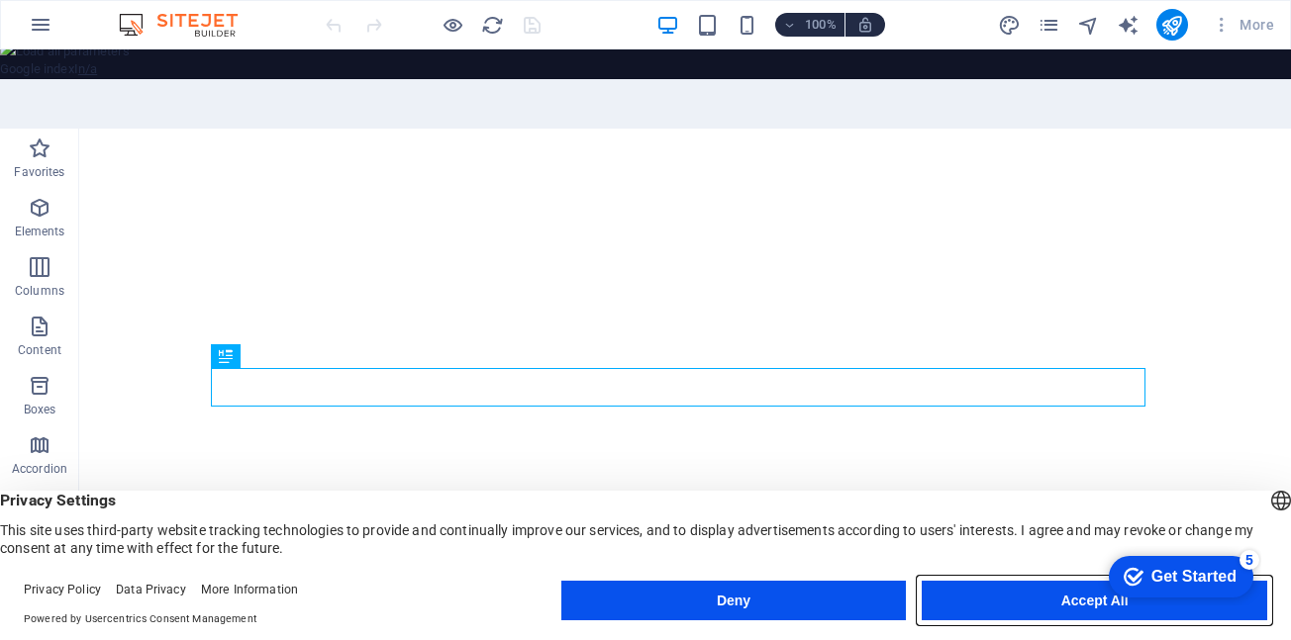
click at [989, 598] on button "Accept All" at bounding box center [1093, 601] width 345 height 40
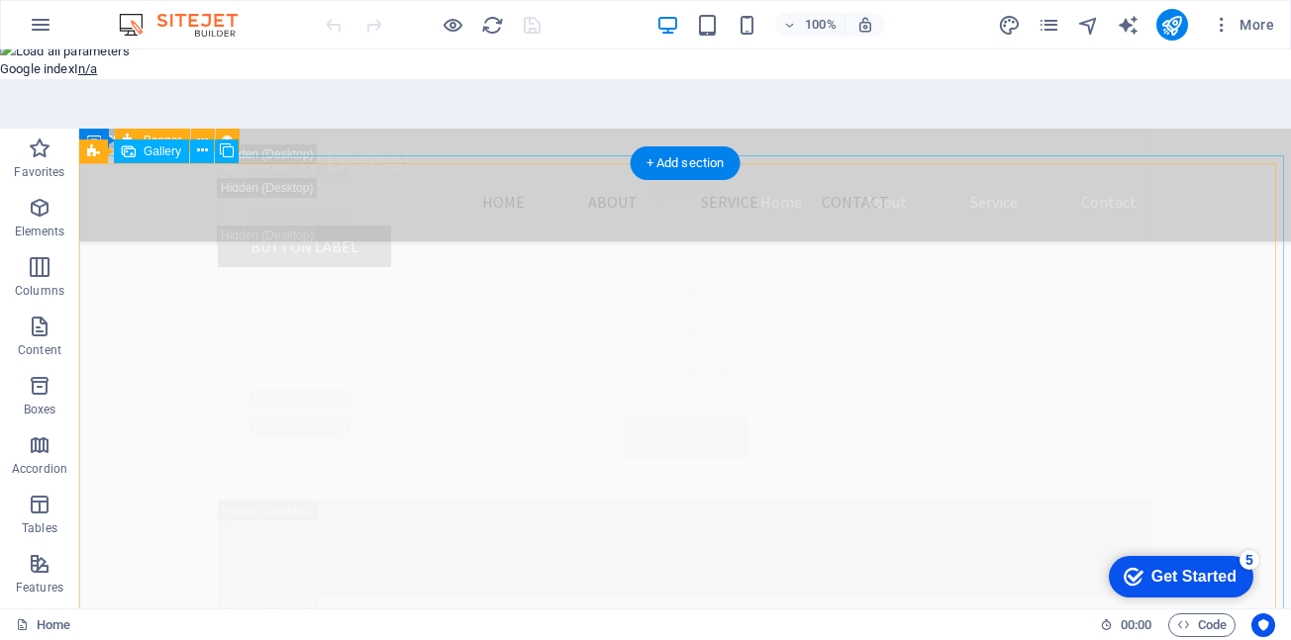
scroll to position [17585, 0]
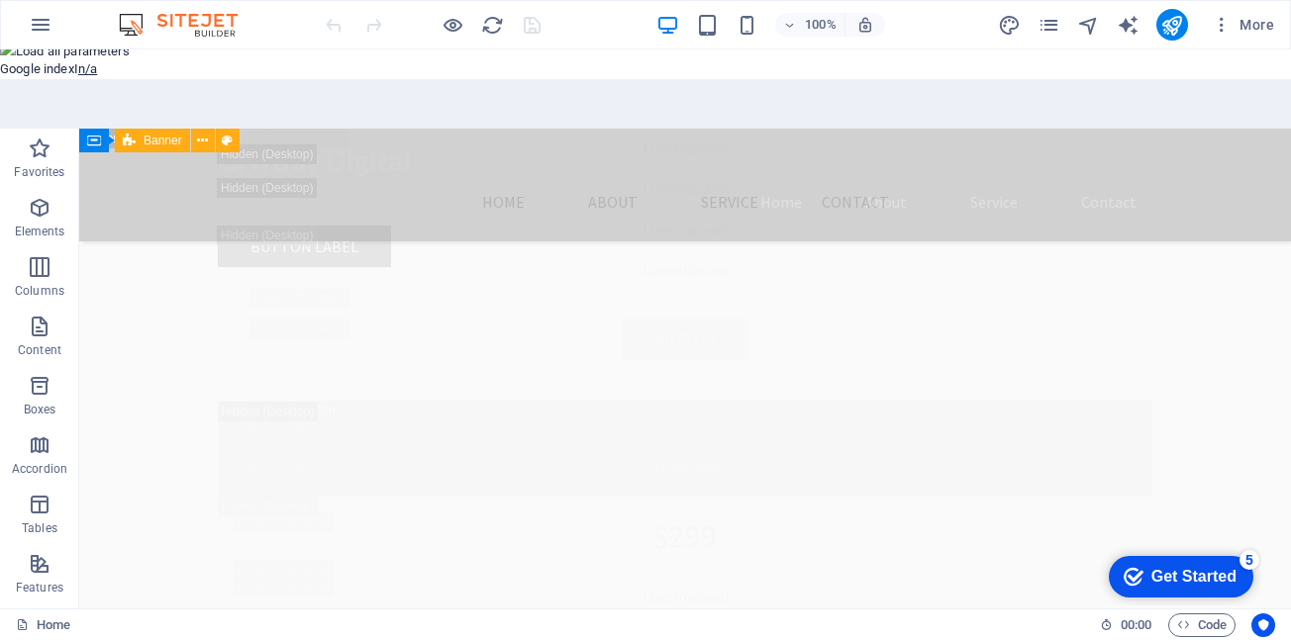
drag, startPoint x: 1285, startPoint y: 483, endPoint x: 238, endPoint y: 143, distance: 1101.1
click at [1203, 575] on div "Get Started" at bounding box center [1193, 577] width 85 height 18
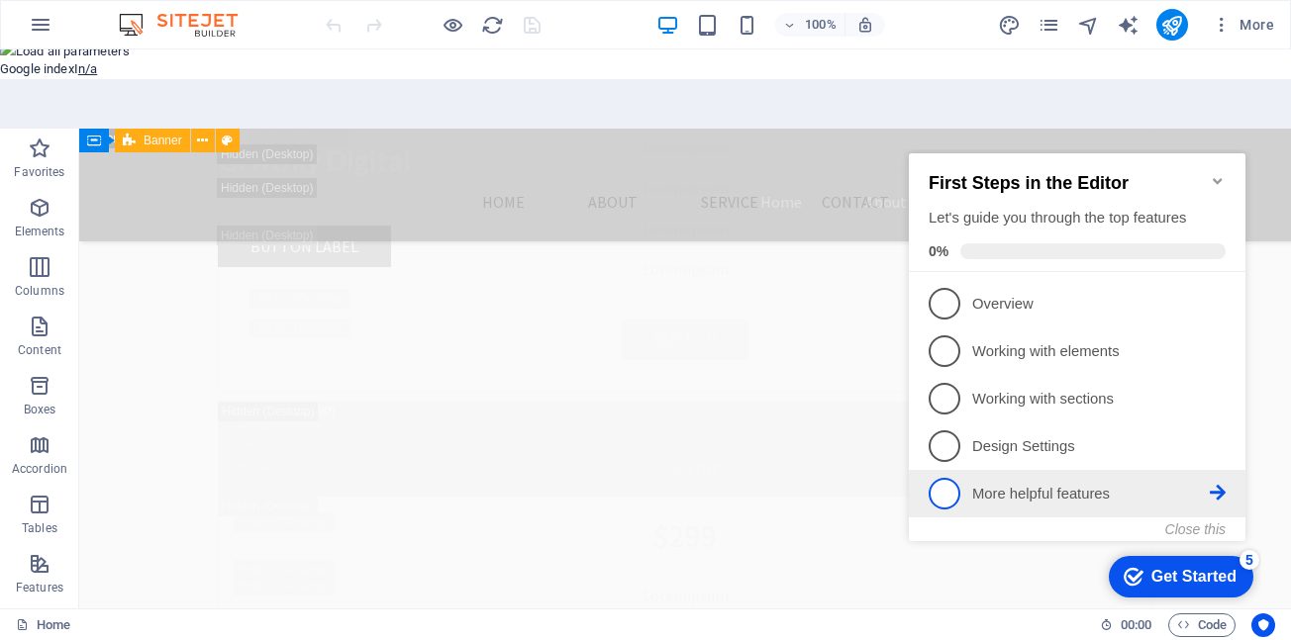
scroll to position [21518, 0]
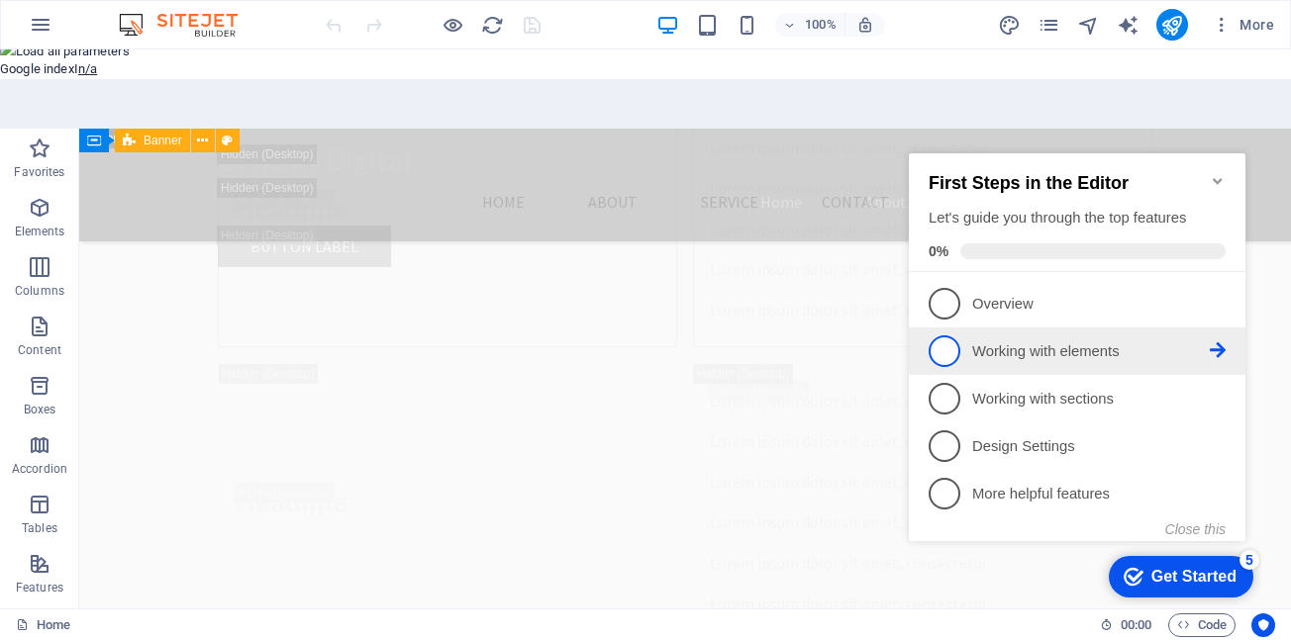
click at [1153, 336] on link "2 Working with elements - incomplete" at bounding box center [1076, 352] width 297 height 32
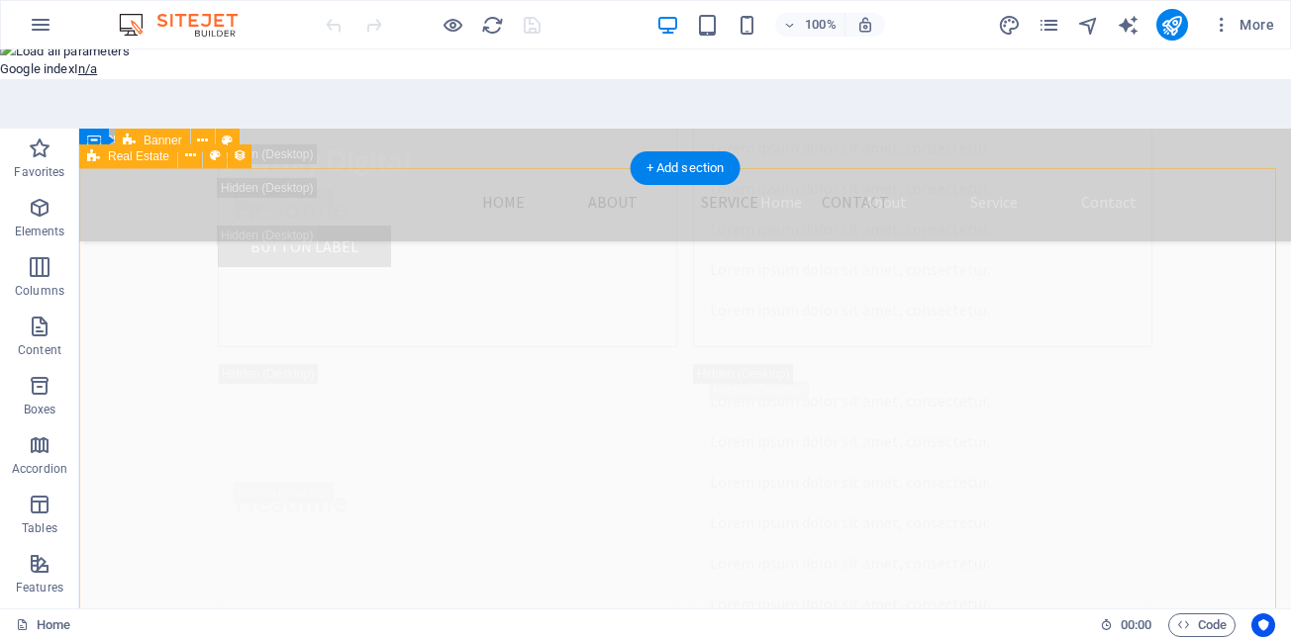
scroll to position [0, 0]
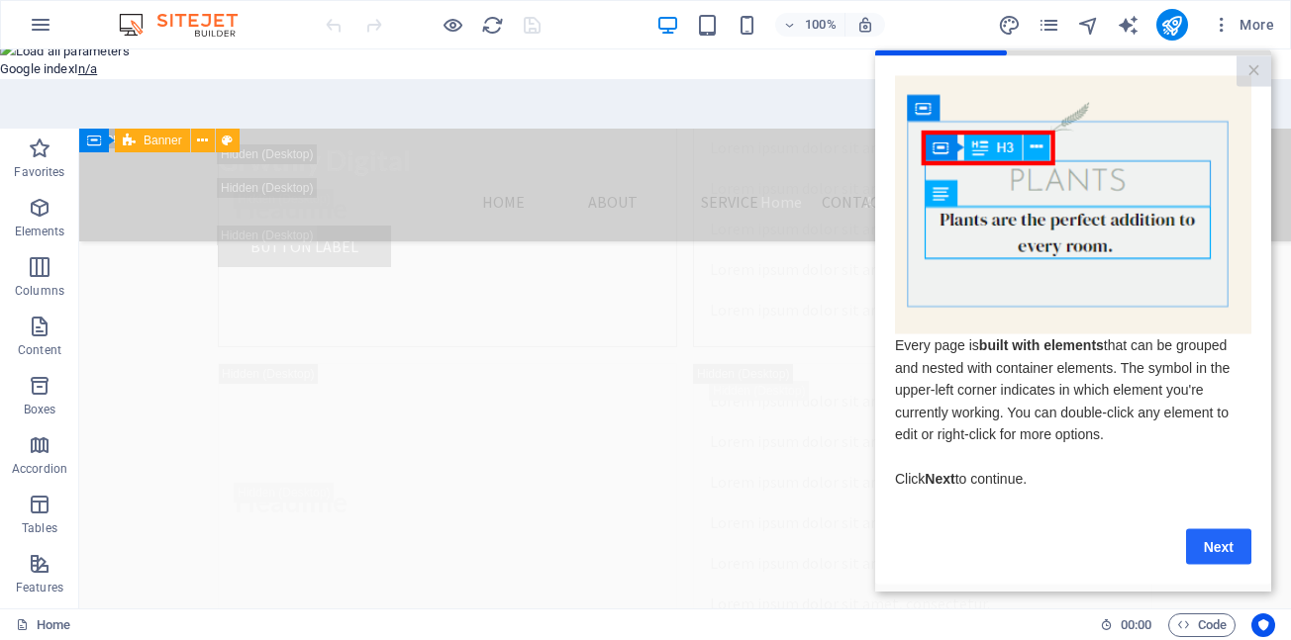
click at [1208, 545] on link "Next" at bounding box center [1218, 547] width 65 height 36
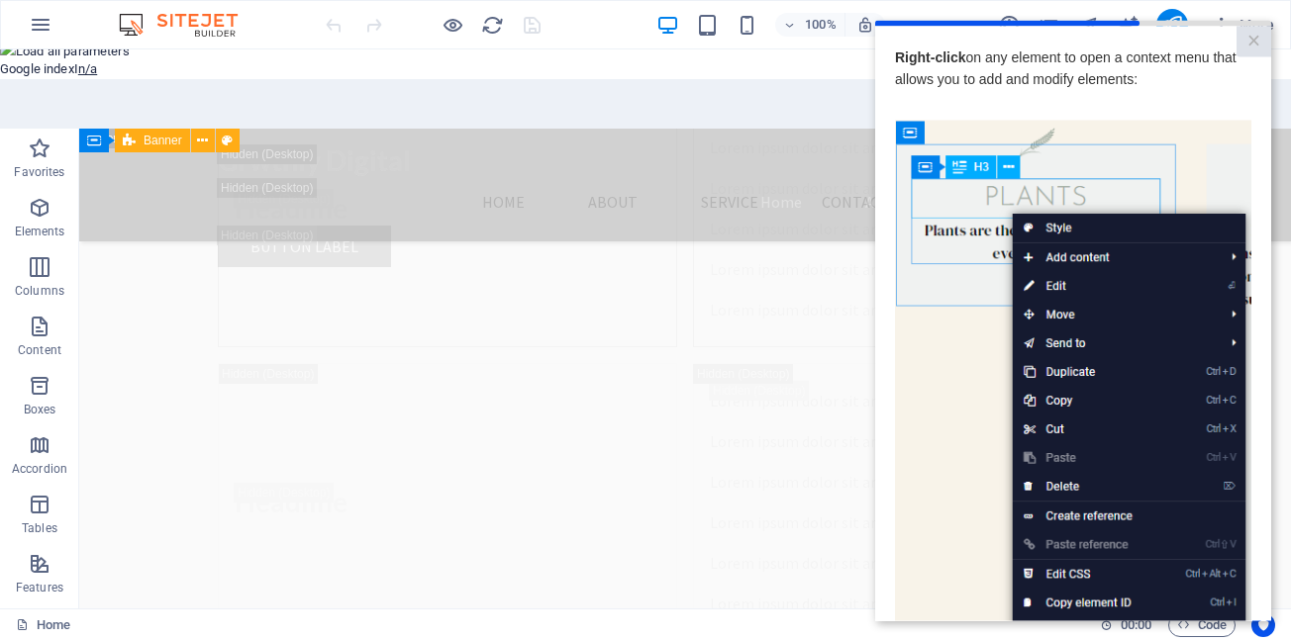
click at [1174, 249] on img at bounding box center [1073, 400] width 356 height 561
click at [1114, 320] on img at bounding box center [1073, 400] width 356 height 561
click at [0, 0] on button "For this domain" at bounding box center [0, 0] width 0 height 0
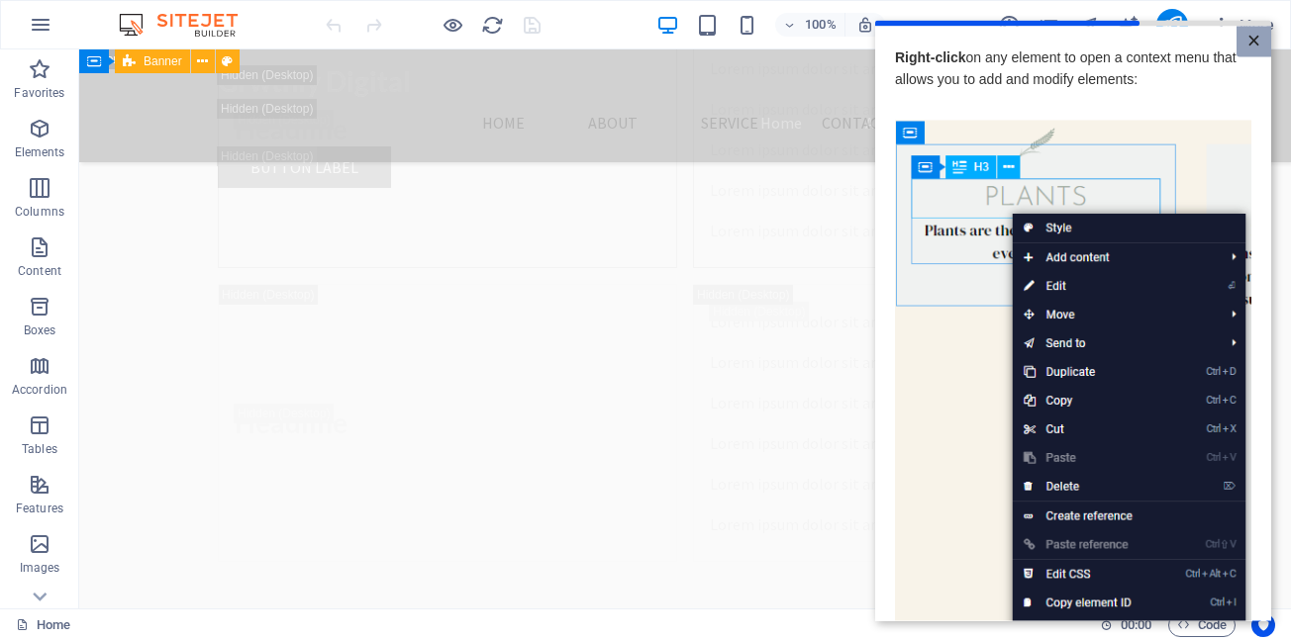
click at [1242, 44] on link "×" at bounding box center [1253, 41] width 35 height 31
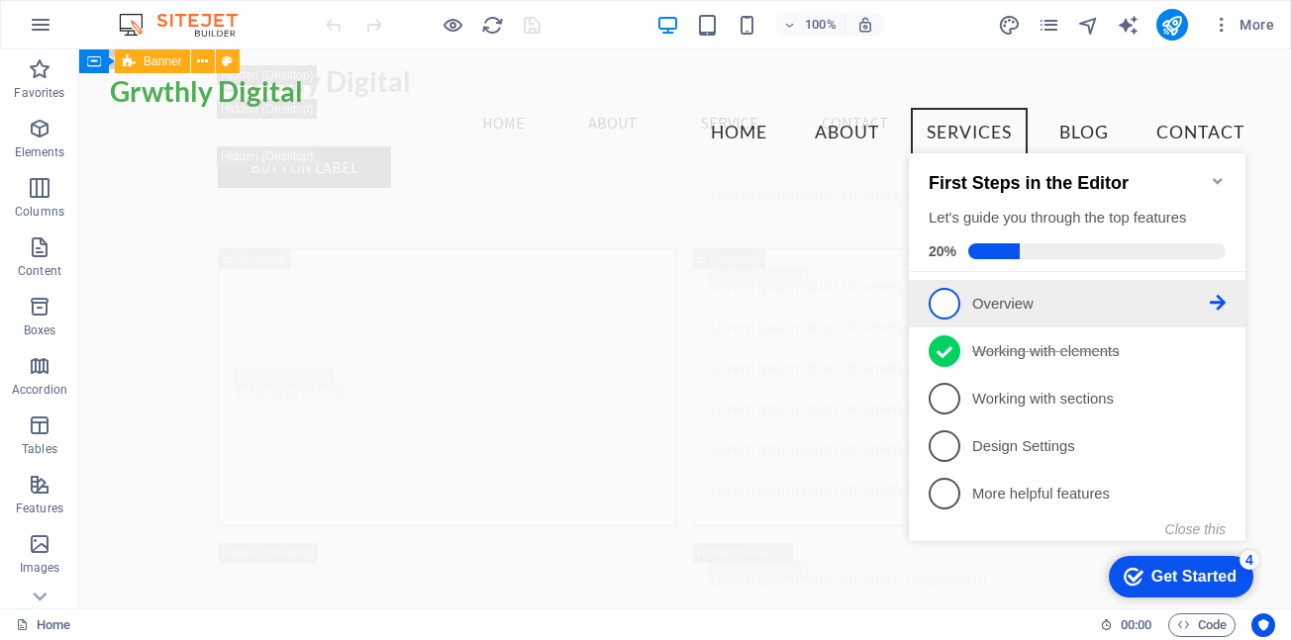
click at [969, 288] on link "1 Overview - incomplete" at bounding box center [1076, 304] width 297 height 32
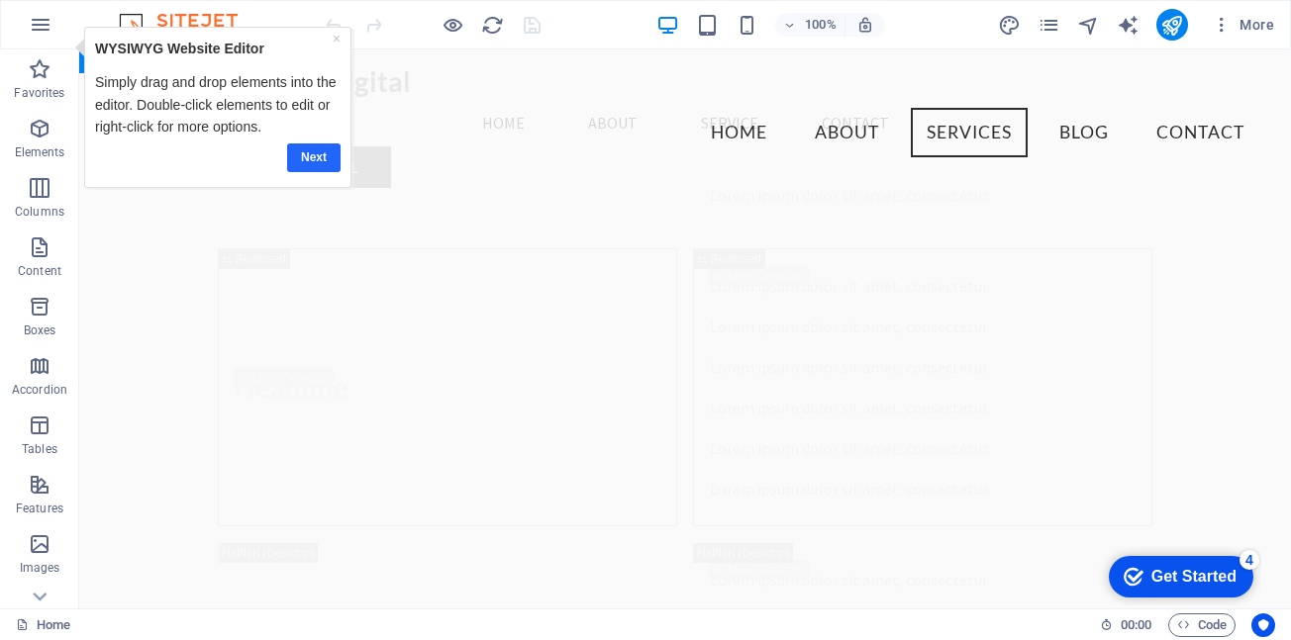
click at [325, 157] on link "Next" at bounding box center [313, 158] width 53 height 29
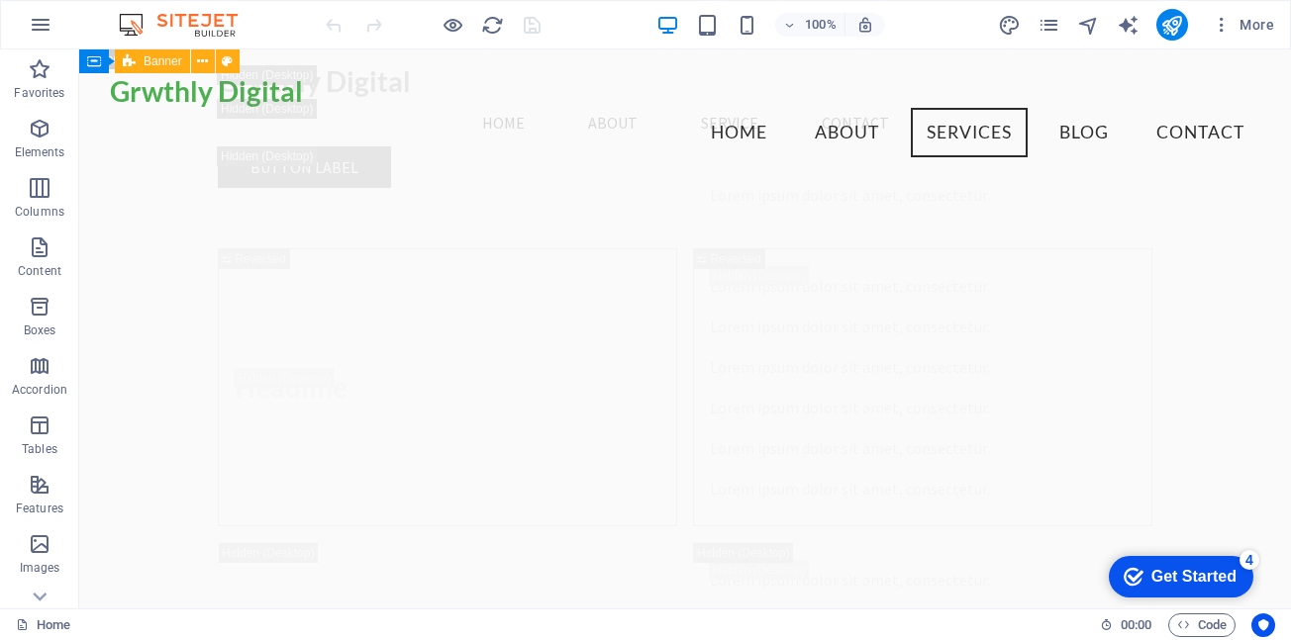
click at [1190, 571] on div "Get Started" at bounding box center [1193, 577] width 85 height 18
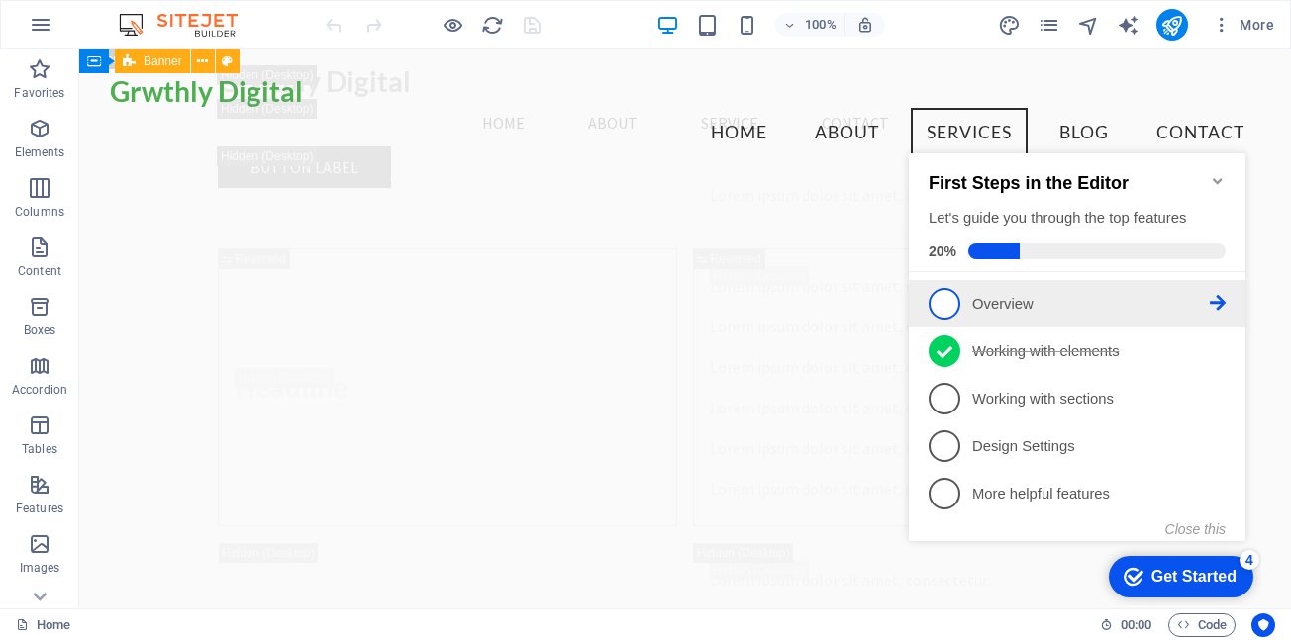
click at [954, 293] on span "1" at bounding box center [944, 304] width 32 height 32
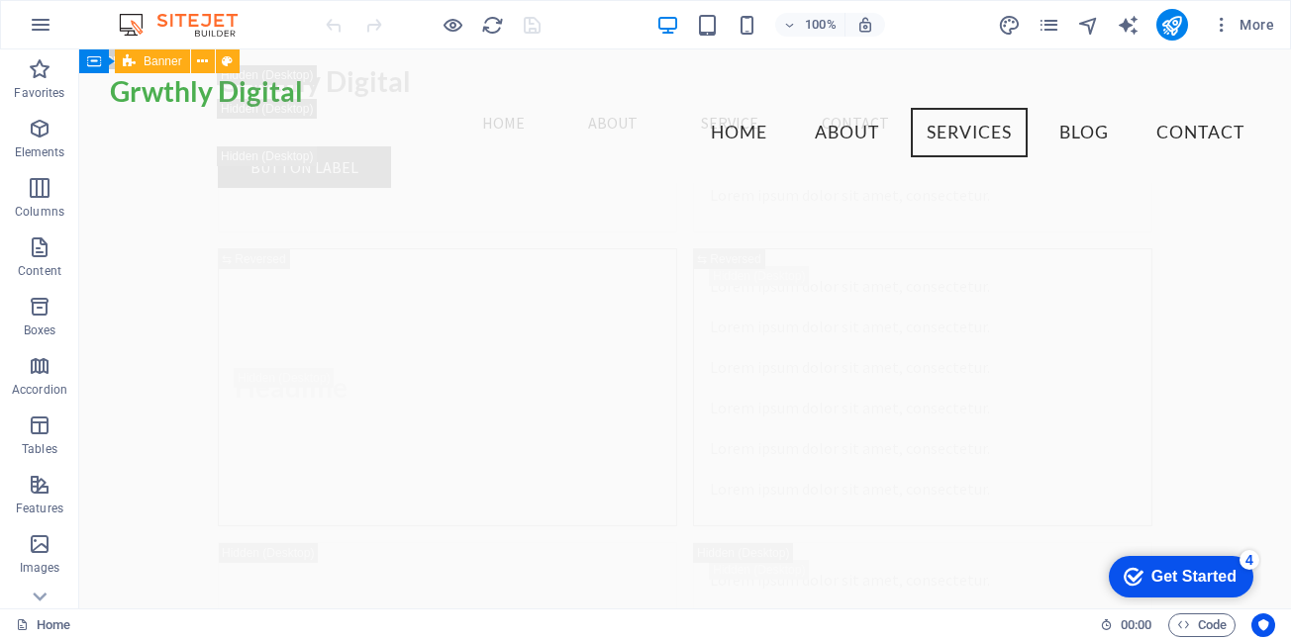
click at [1164, 572] on div "Get Started" at bounding box center [1193, 577] width 85 height 18
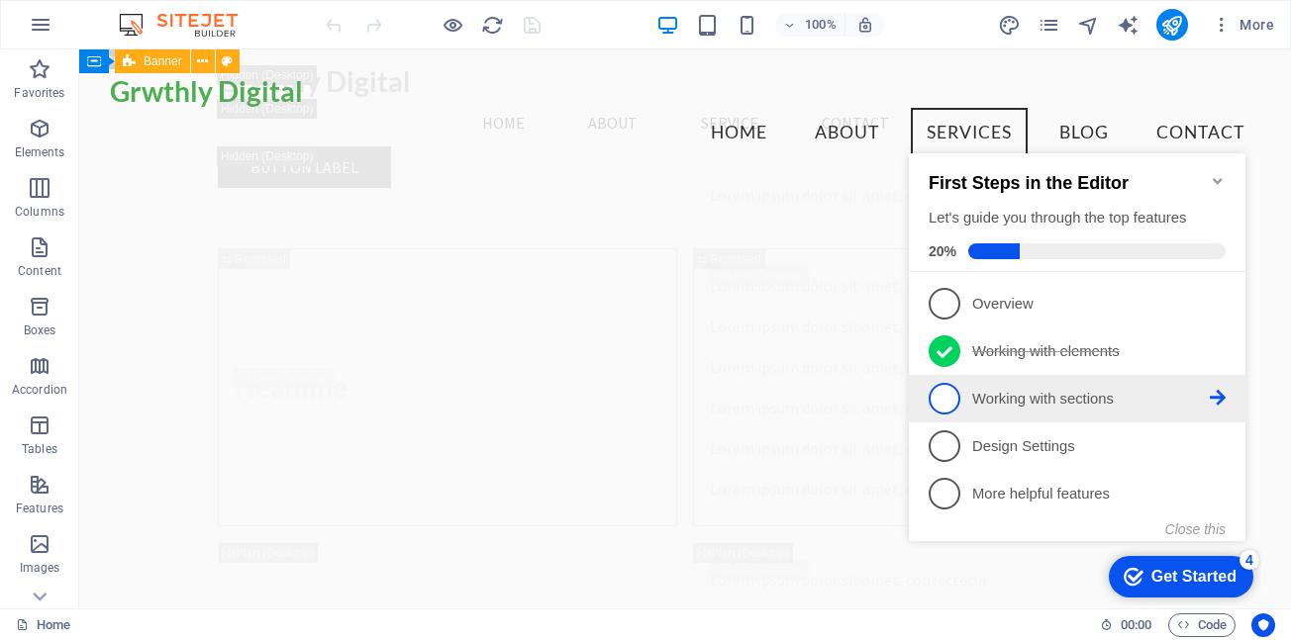
click at [1020, 402] on p "Working with sections - incomplete" at bounding box center [1091, 399] width 238 height 21
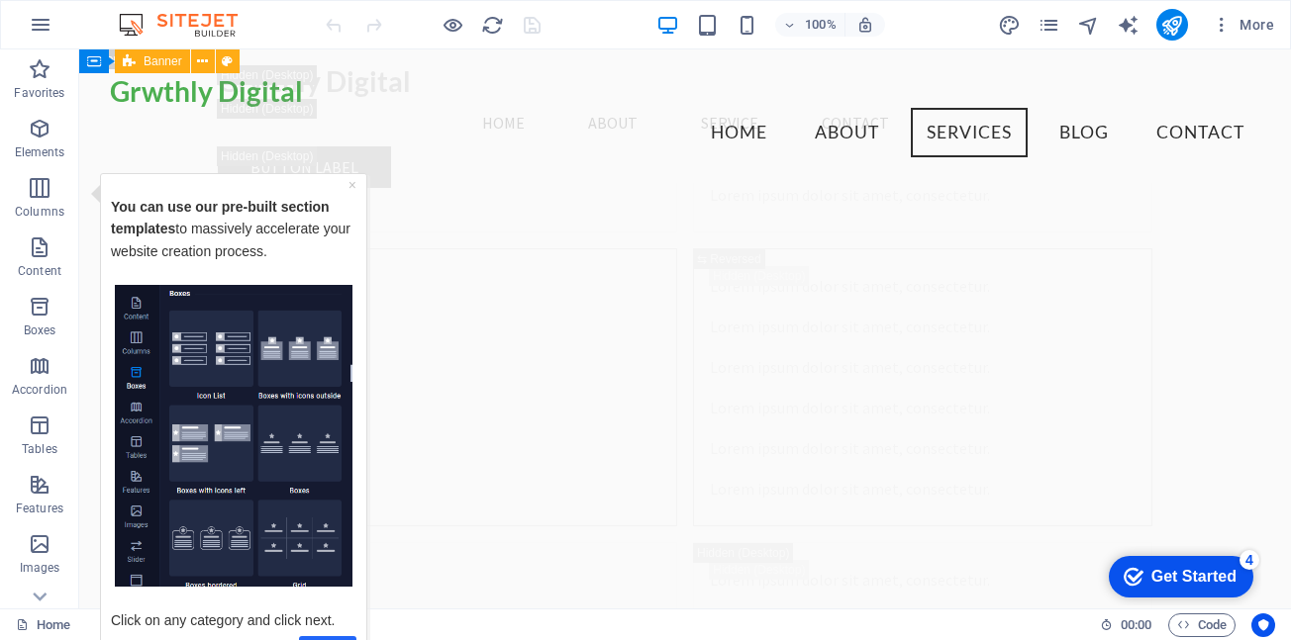
click at [319, 635] on link "Next" at bounding box center [327, 649] width 57 height 29
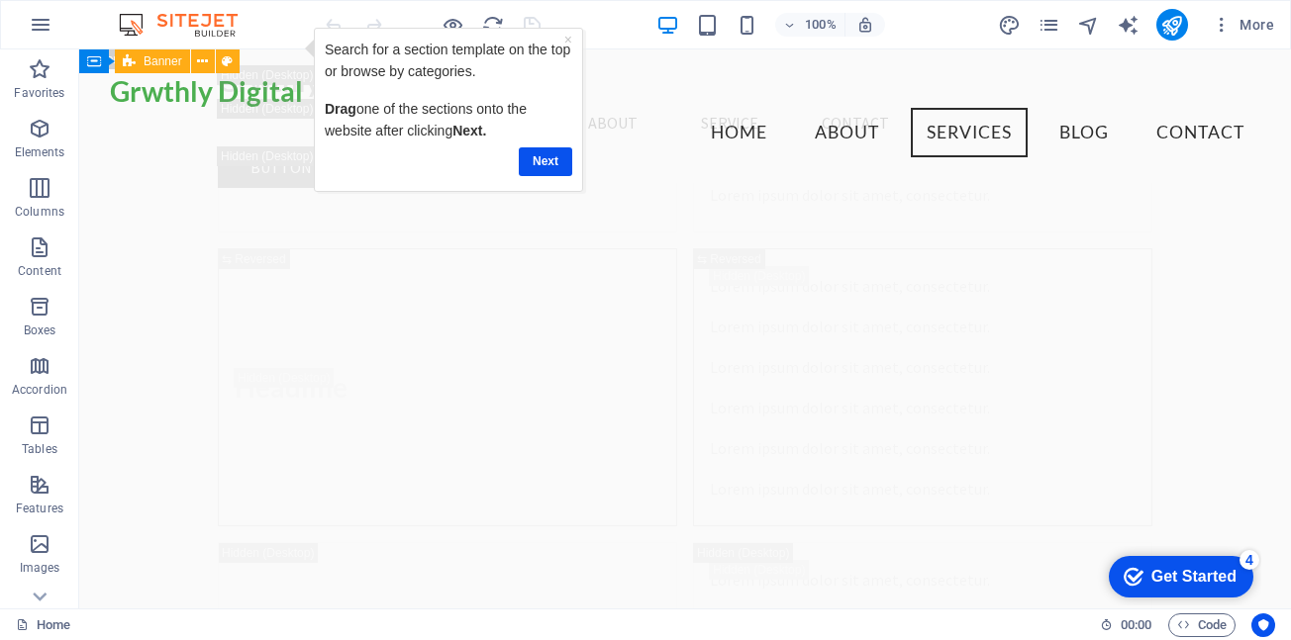
click at [1217, 584] on div "Get Started" at bounding box center [1193, 577] width 85 height 18
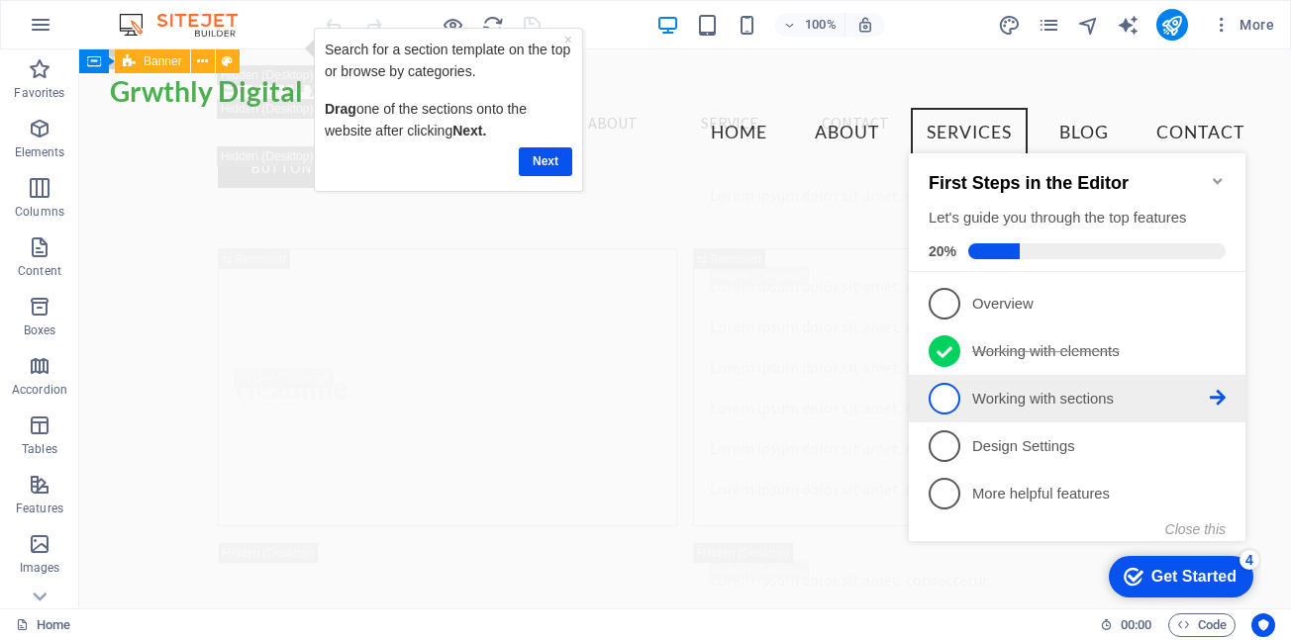
click at [994, 401] on p "Working with sections - incomplete" at bounding box center [1091, 399] width 238 height 21
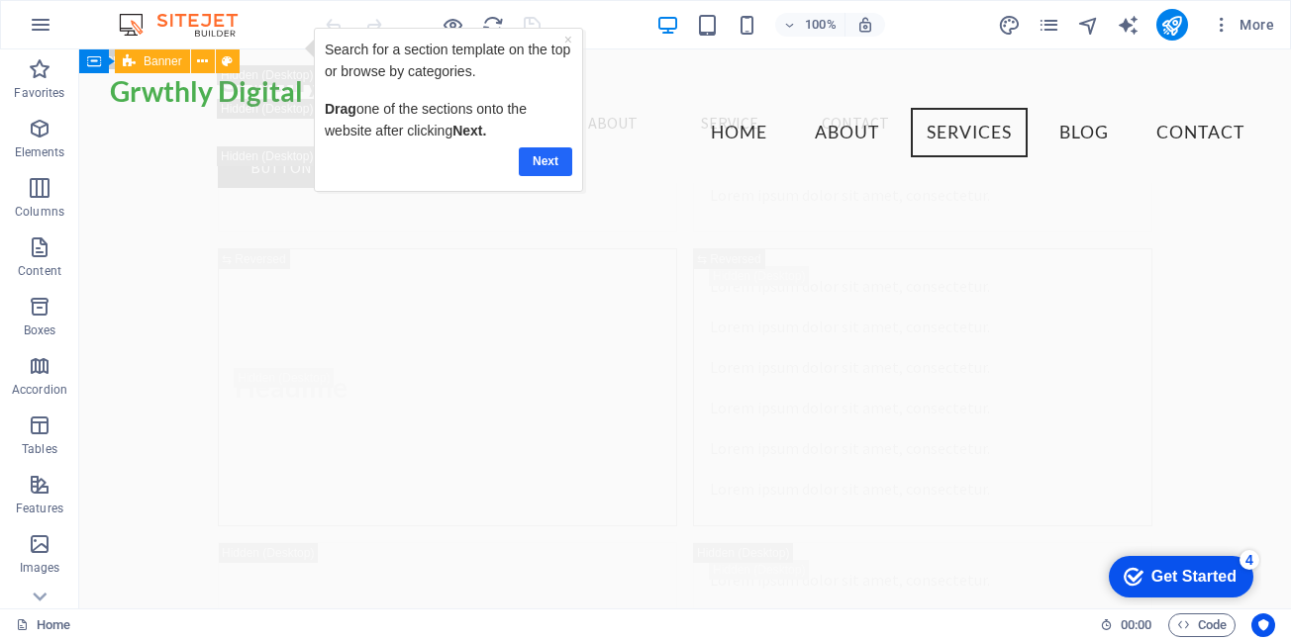
click at [557, 147] on link "Next" at bounding box center [544, 161] width 53 height 29
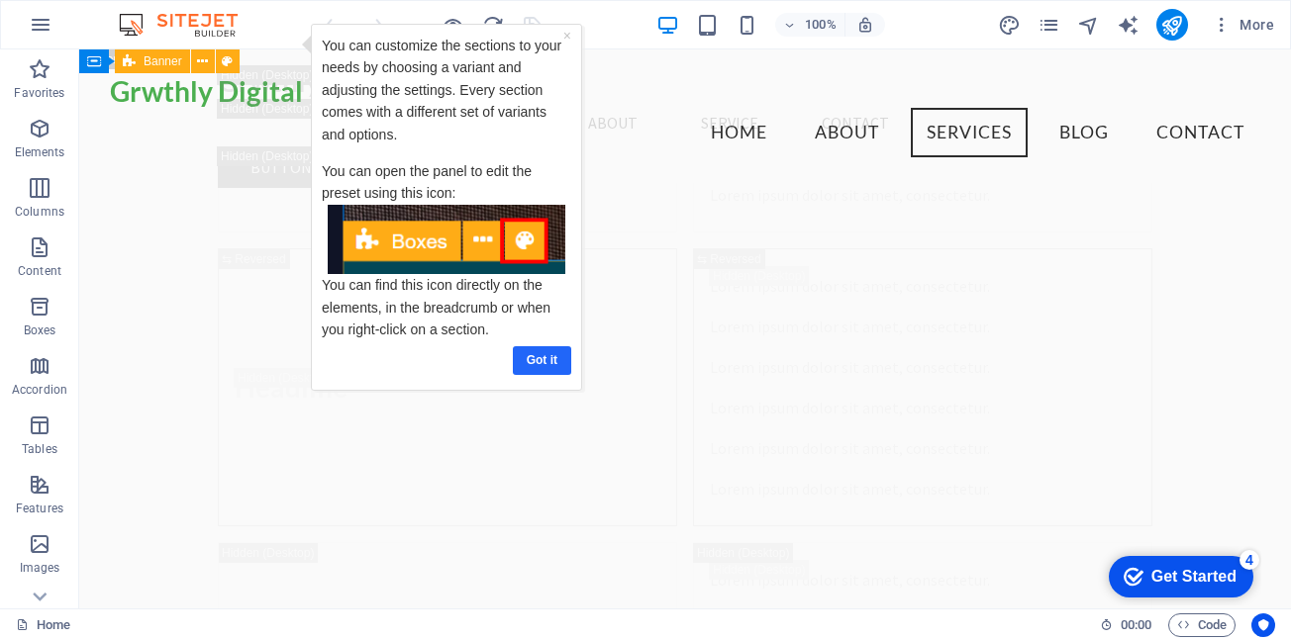
drag, startPoint x: 546, startPoint y: 373, endPoint x: 765, endPoint y: 347, distance: 220.2
click at [546, 373] on link "Got it" at bounding box center [542, 360] width 58 height 29
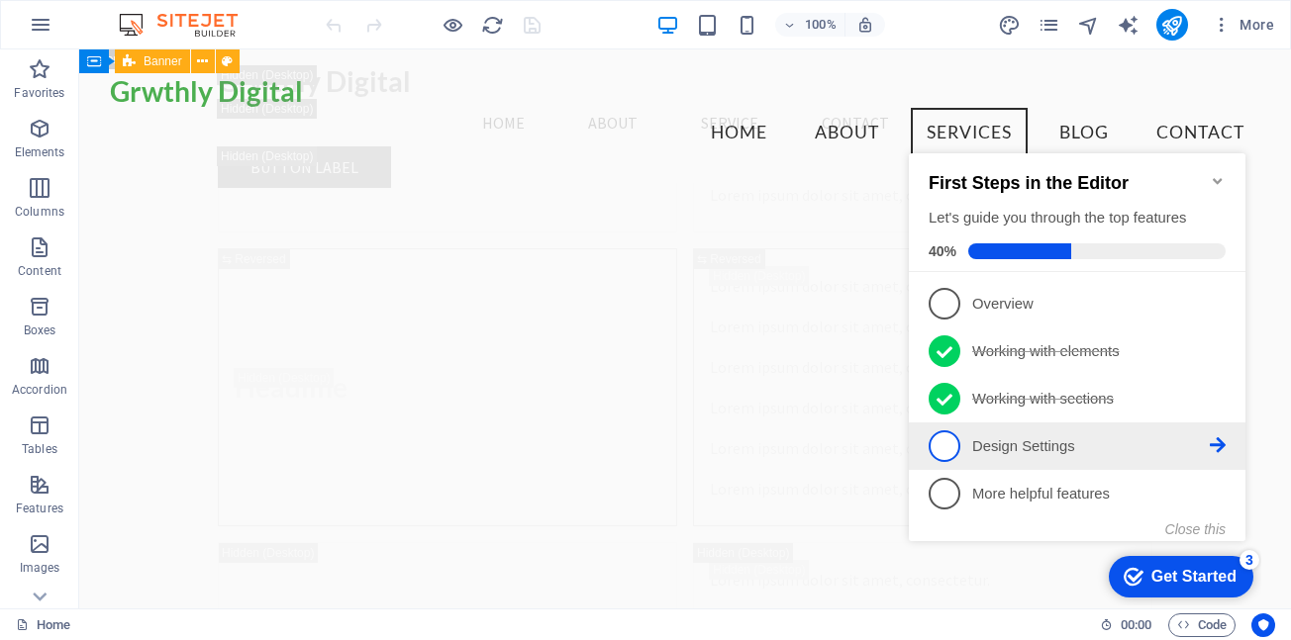
click at [1141, 437] on p "Design Settings - incomplete" at bounding box center [1091, 446] width 238 height 21
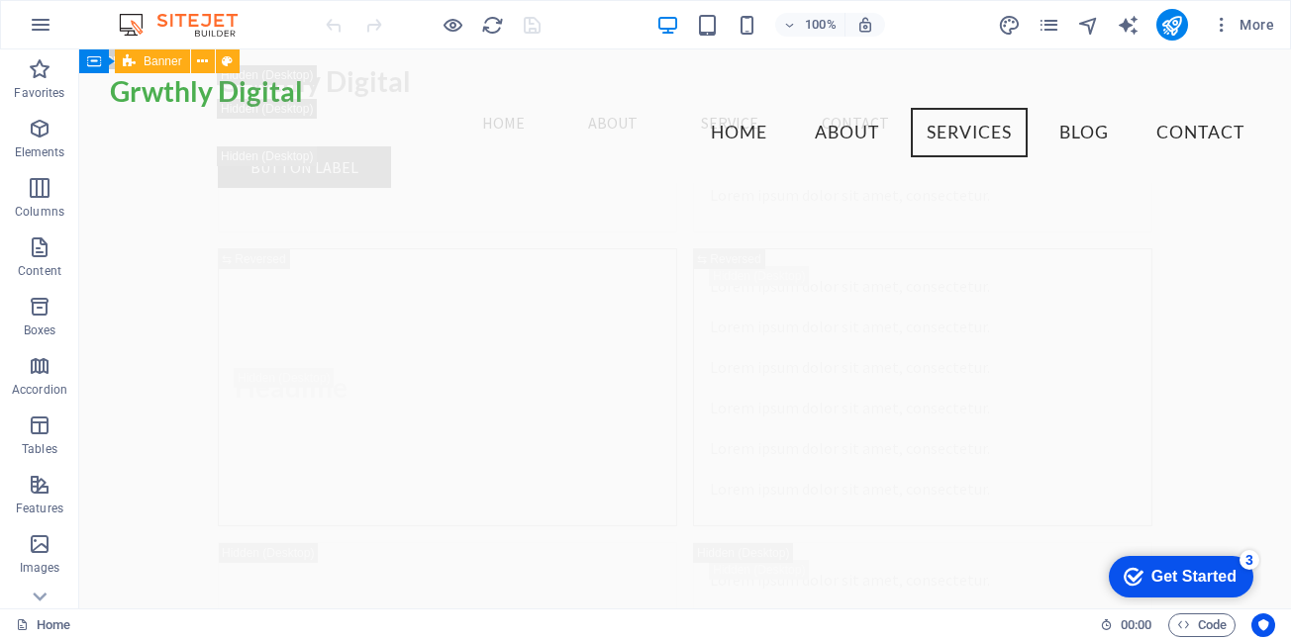
drag, startPoint x: 1161, startPoint y: 587, endPoint x: 1351, endPoint y: 988, distance: 443.6
click at [1159, 585] on div "checkmark Get Started 3" at bounding box center [1180, 577] width 145 height 42
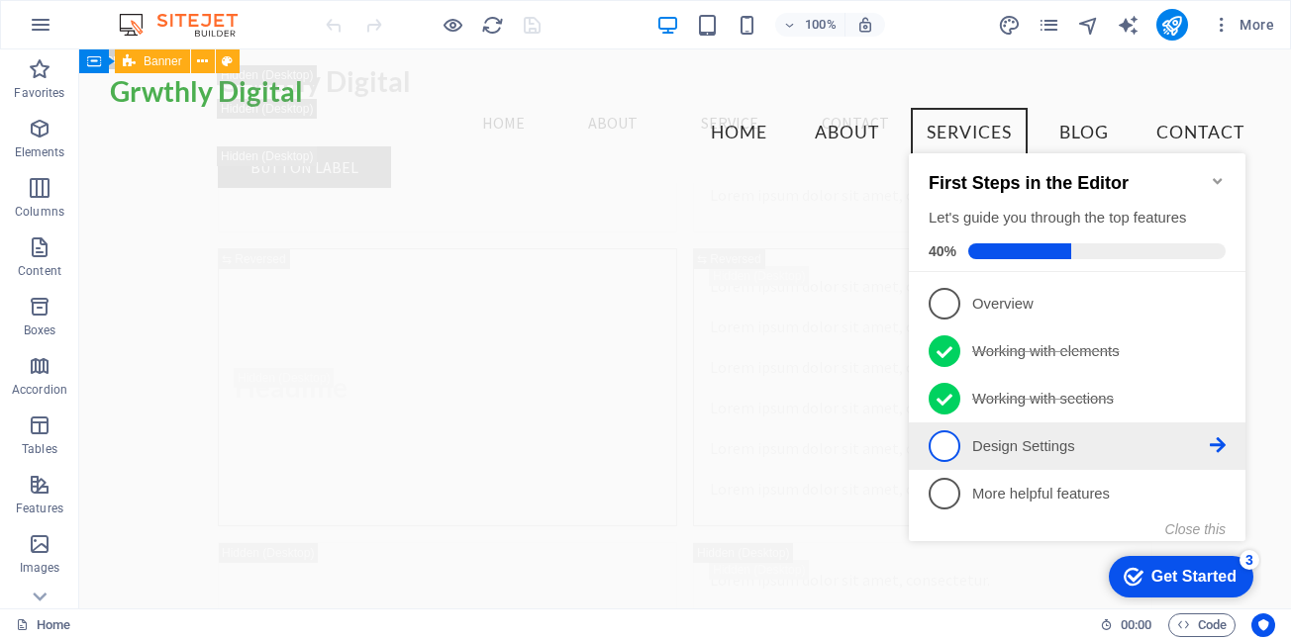
click at [1134, 440] on p "Design Settings - incomplete" at bounding box center [1091, 446] width 238 height 21
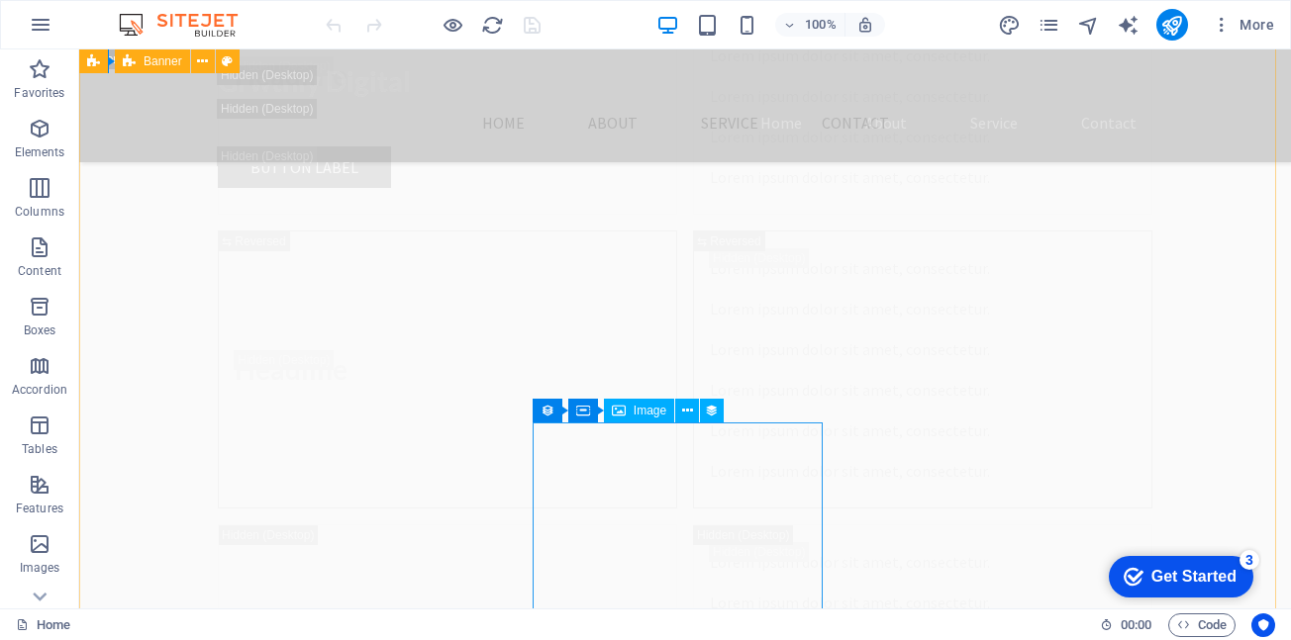
click at [1225, 580] on div "Get Started" at bounding box center [1193, 577] width 85 height 18
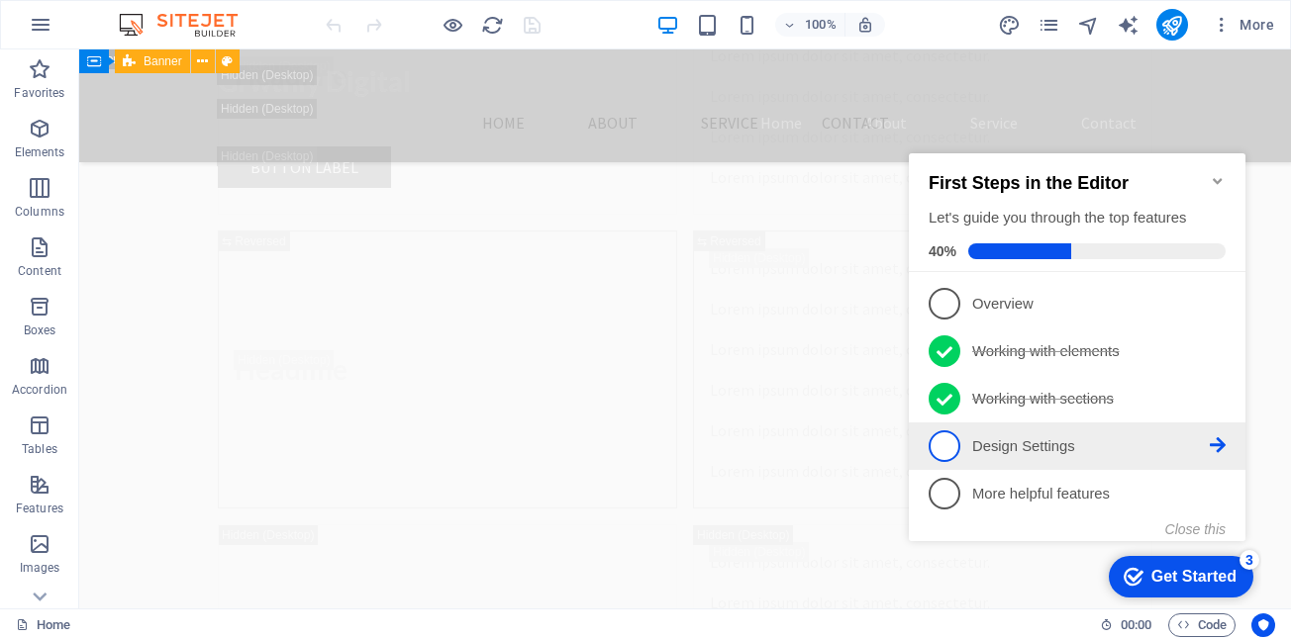
scroll to position [21815, 0]
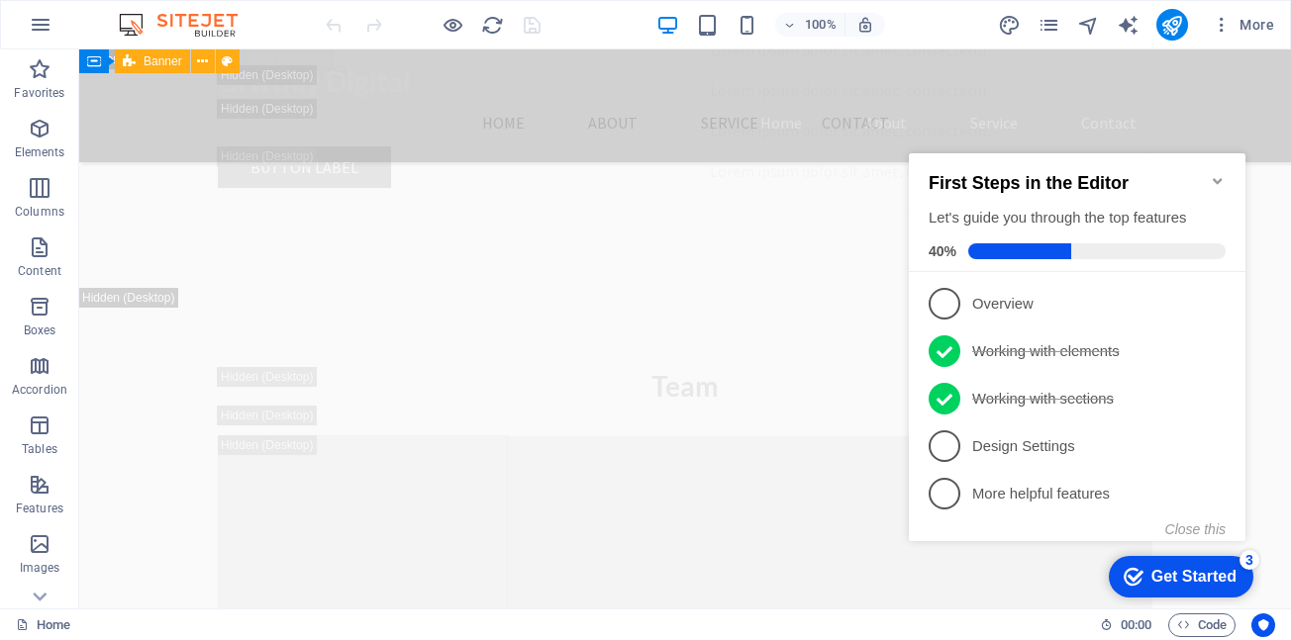
click at [1205, 453] on p "Design Settings - incomplete" at bounding box center [1091, 446] width 238 height 21
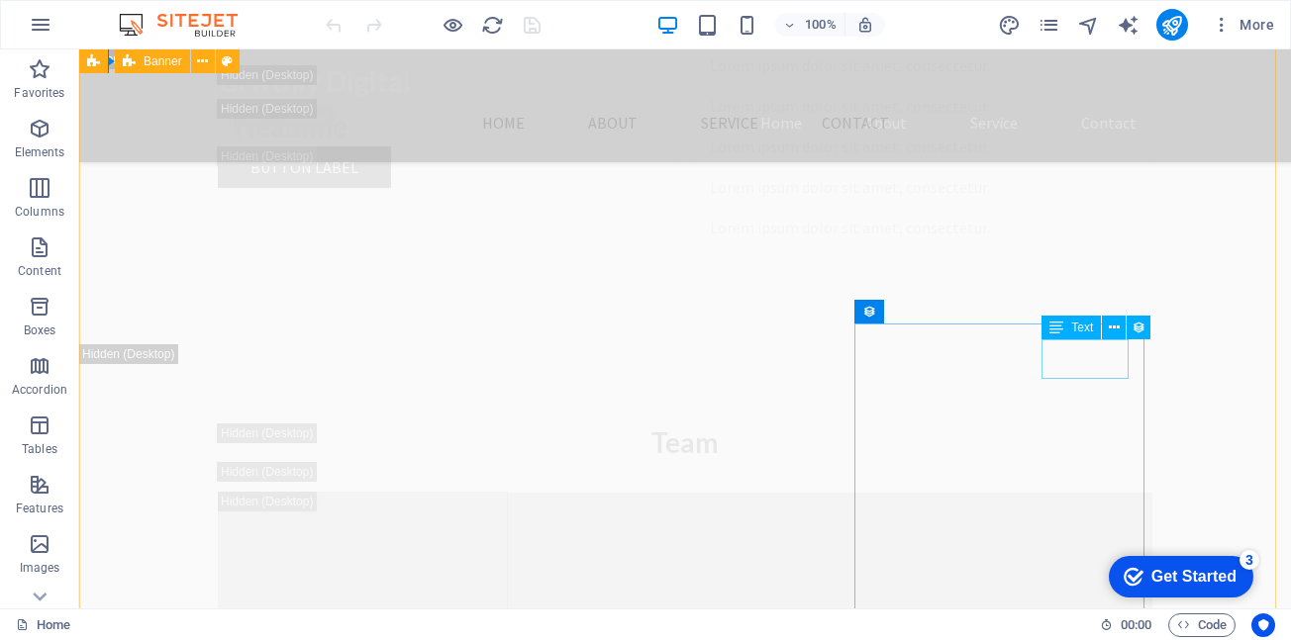
scroll to position [22310, 0]
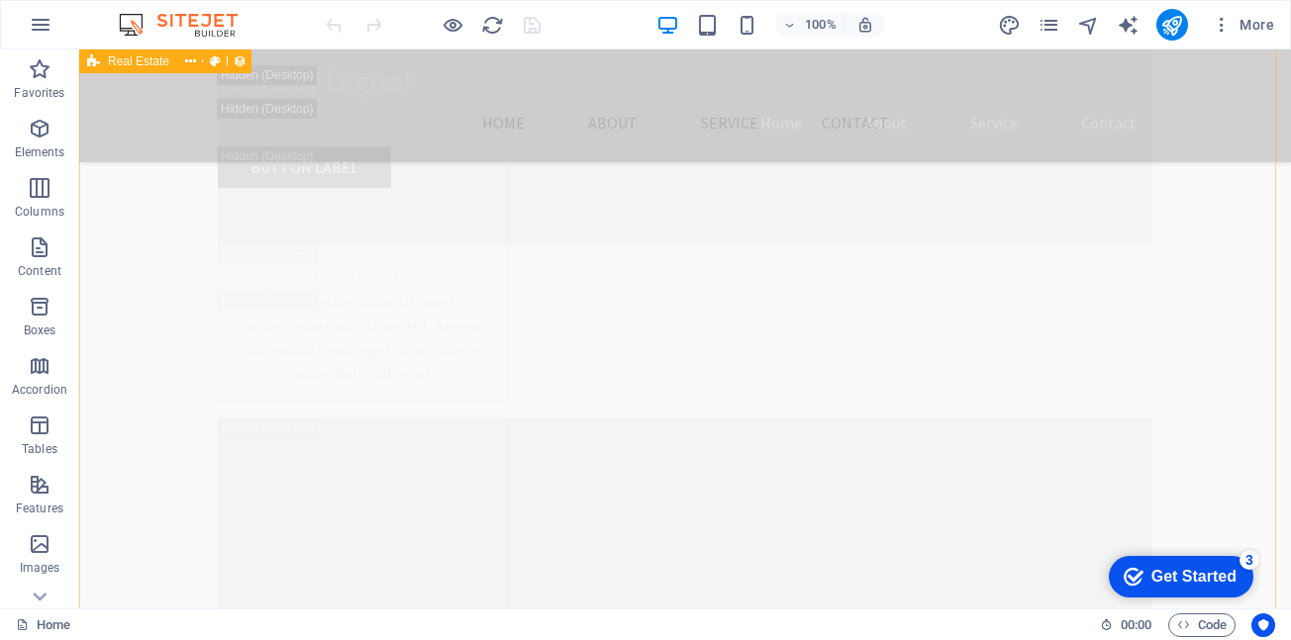
click at [1210, 579] on div "Get Started" at bounding box center [1193, 577] width 85 height 18
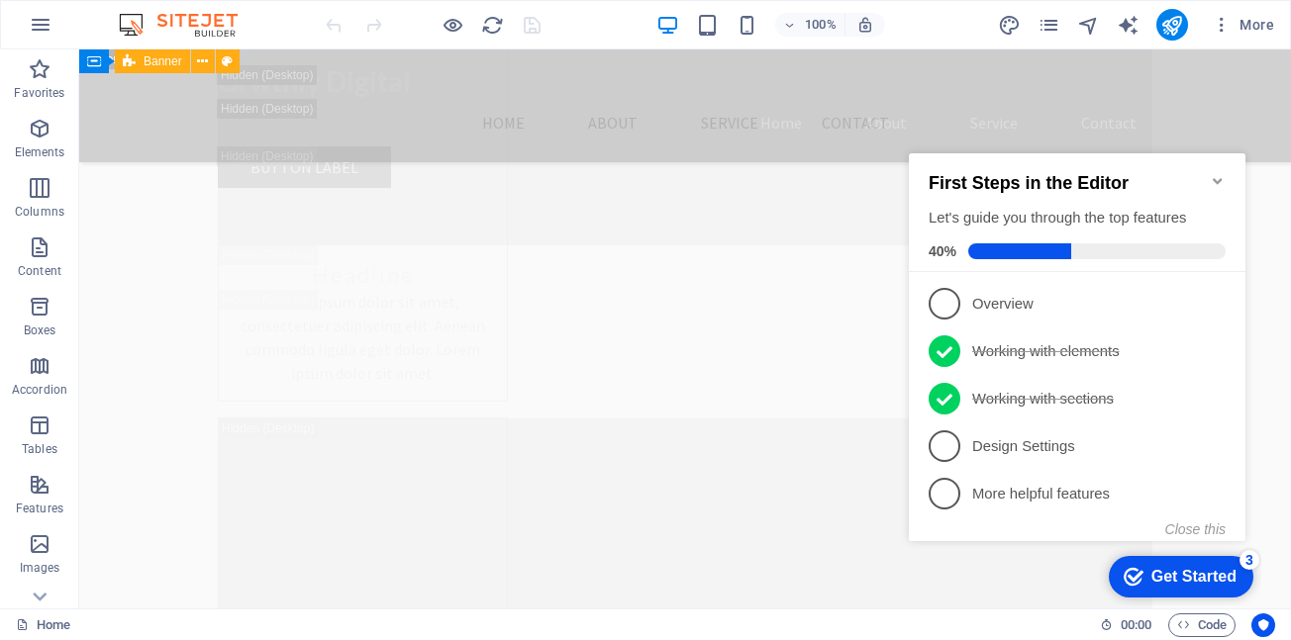
scroll to position [22804, 0]
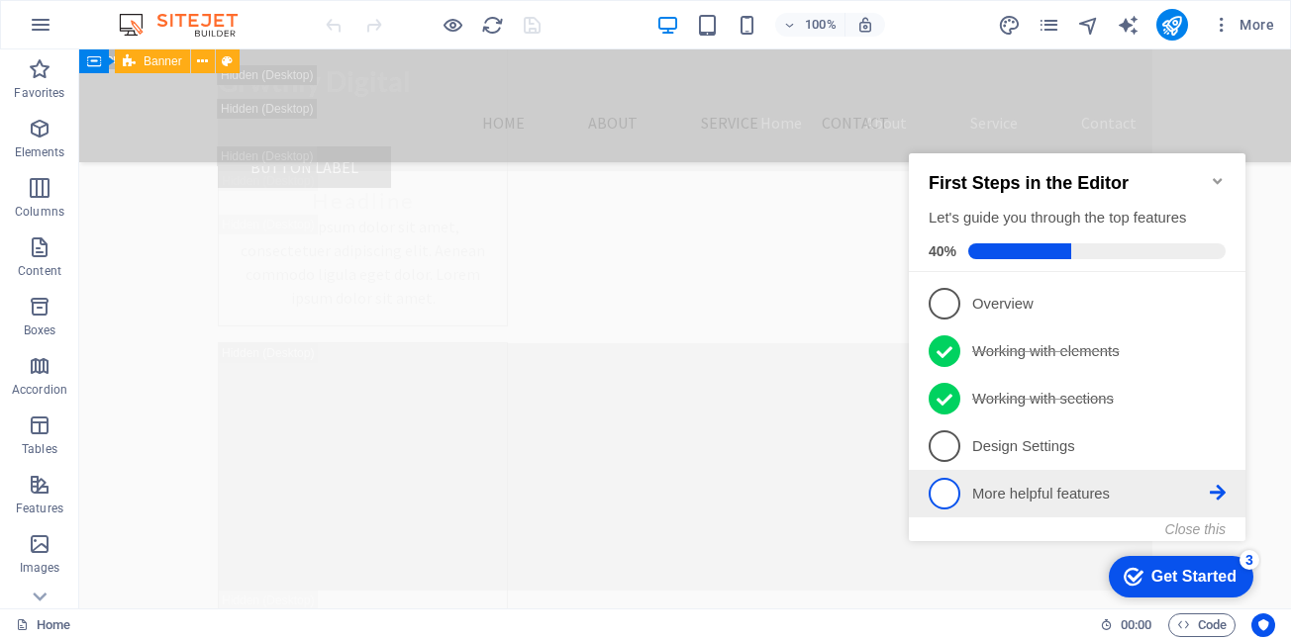
click at [1170, 493] on p "More helpful features - incomplete" at bounding box center [1091, 494] width 238 height 21
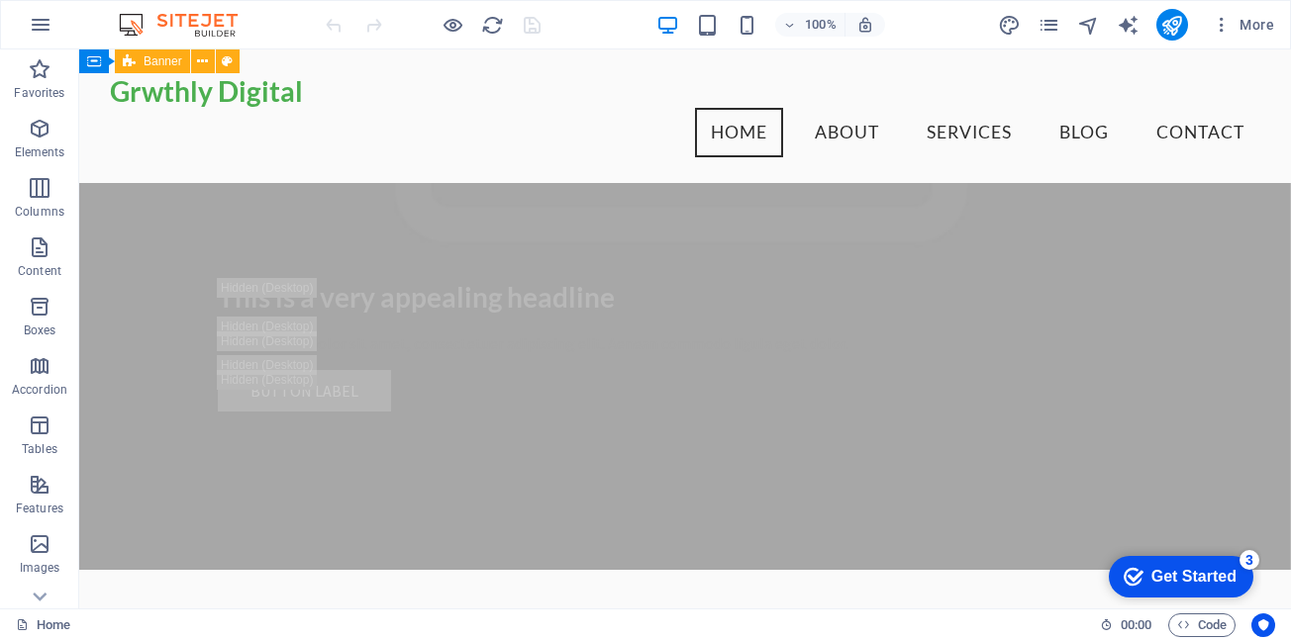
scroll to position [2518, 0]
